Goal: Check status: Check status

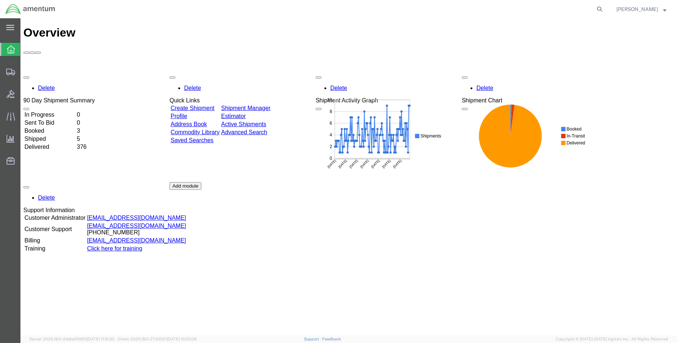
click at [45, 135] on td "Shipped" at bounding box center [49, 138] width 51 height 7
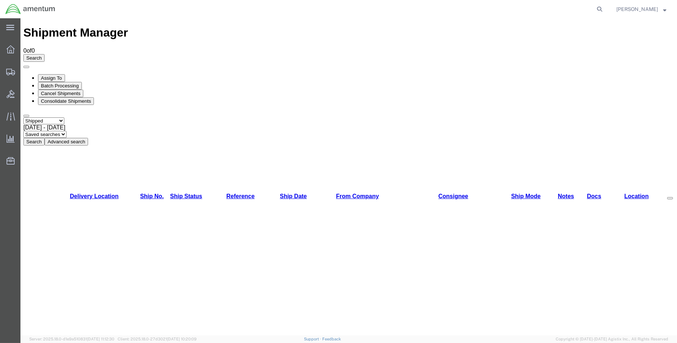
click at [45, 138] on button "Search" at bounding box center [33, 142] width 21 height 8
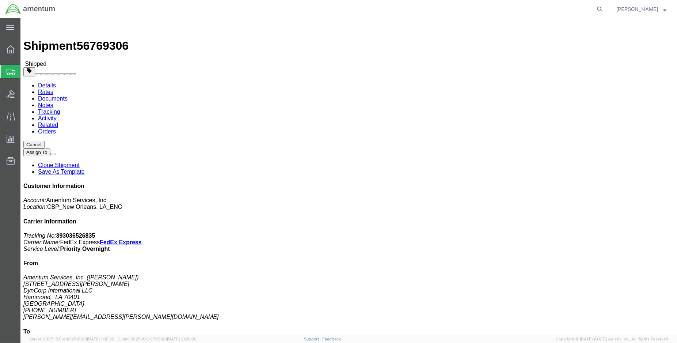
click link "Tracking"
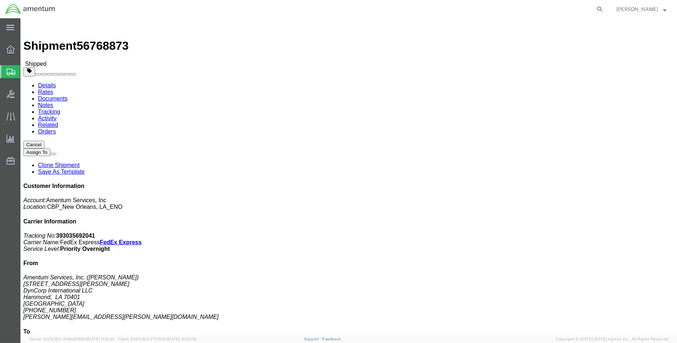
click link "Tracking"
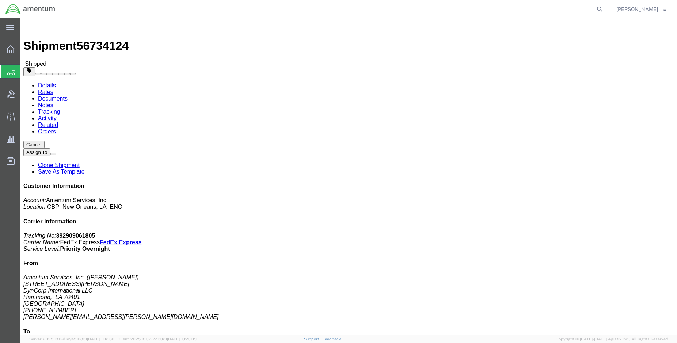
click link "Tracking"
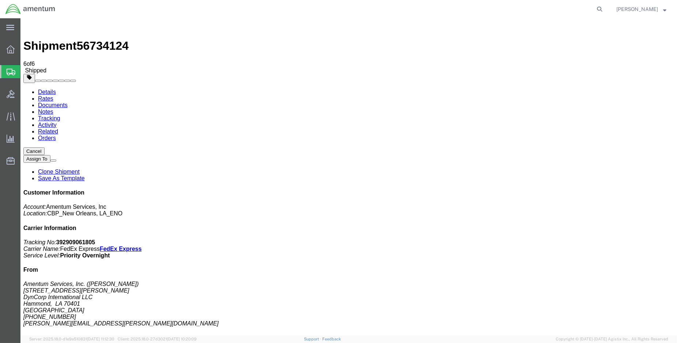
click at [19, 12] on img at bounding box center [30, 9] width 50 height 11
